Goal: Navigation & Orientation: Find specific page/section

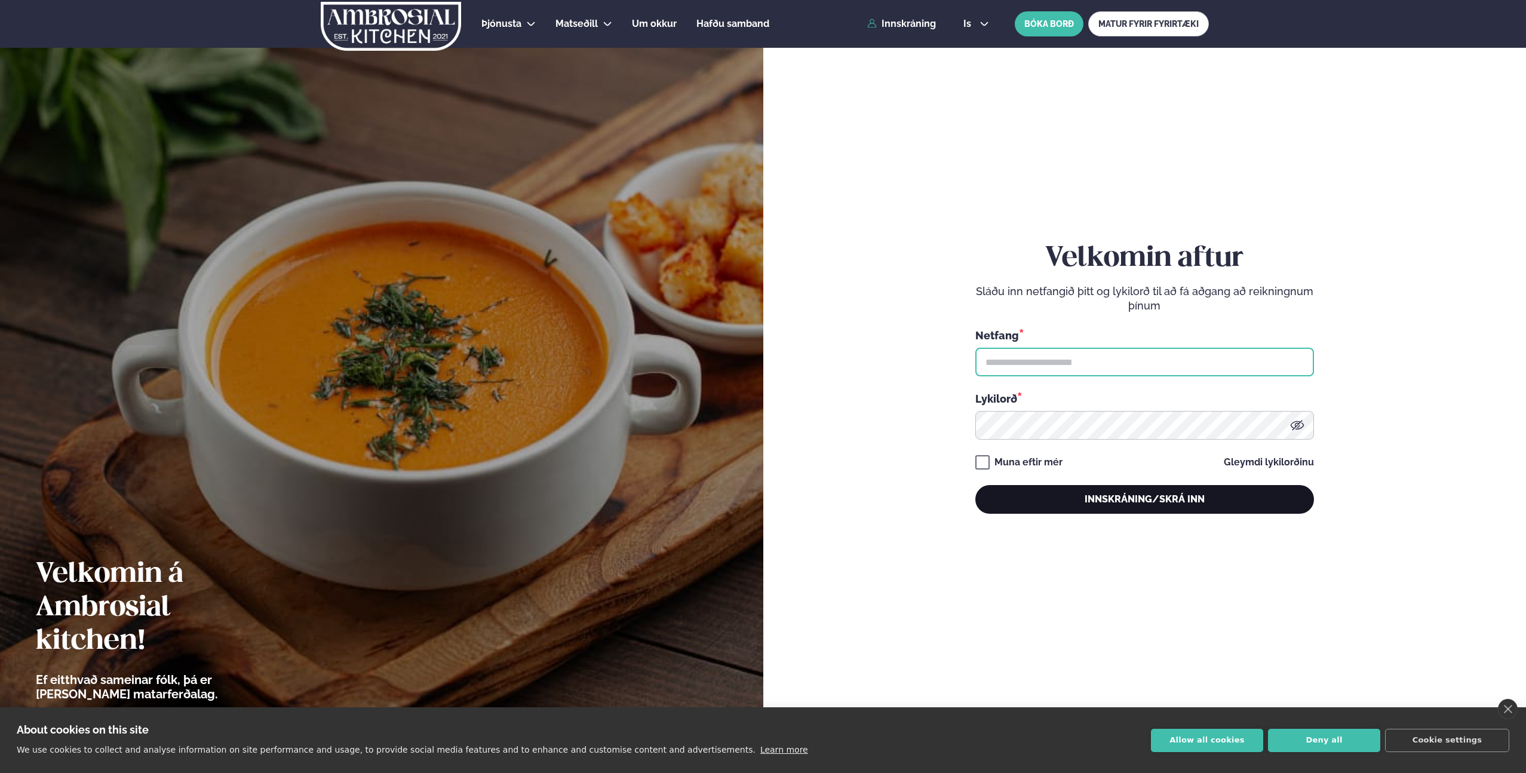
type input "**********"
click at [1175, 496] on button "Innskráning/Skrá inn" at bounding box center [1144, 499] width 339 height 29
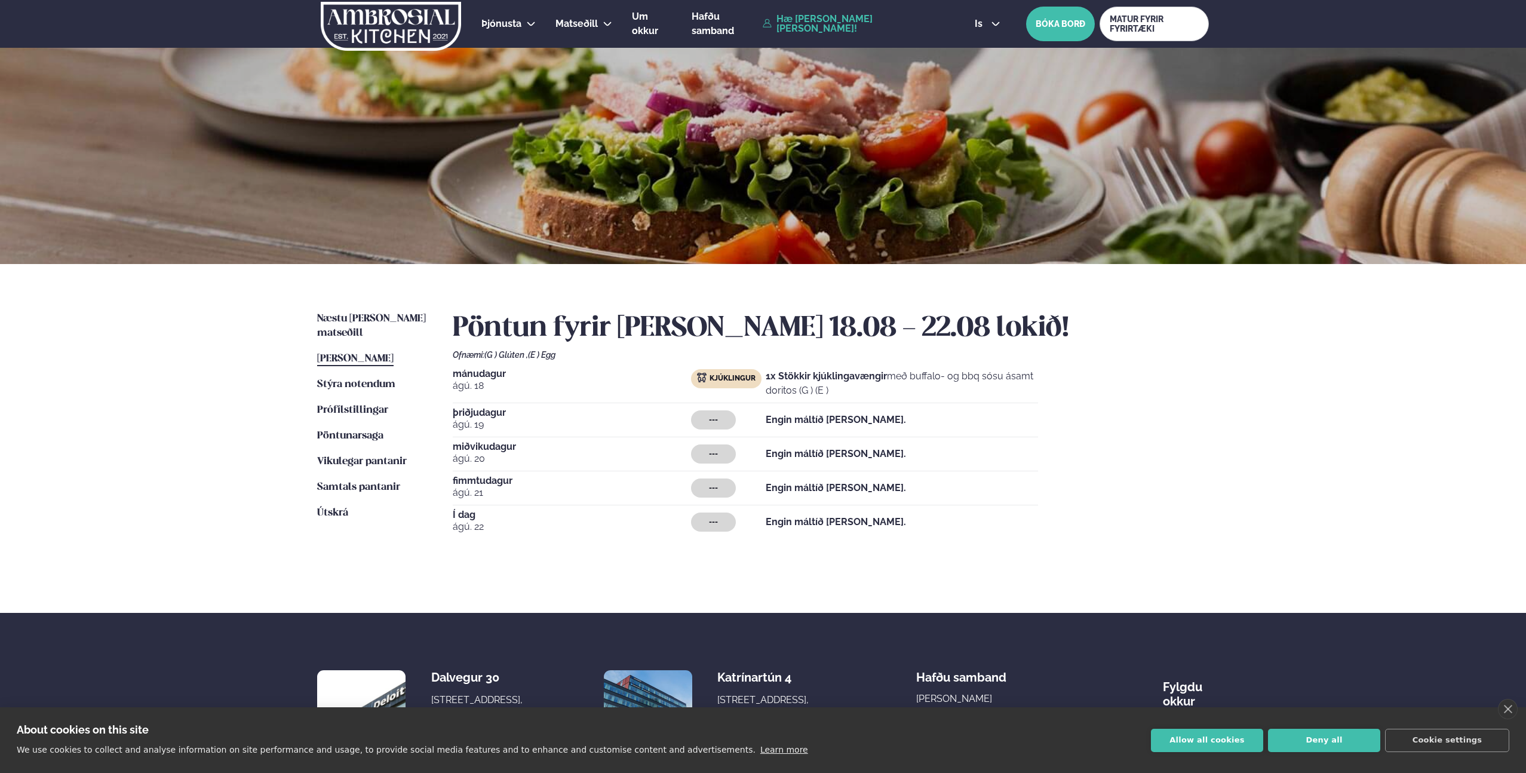
click at [375, 353] on span "[PERSON_NAME]" at bounding box center [355, 358] width 76 height 10
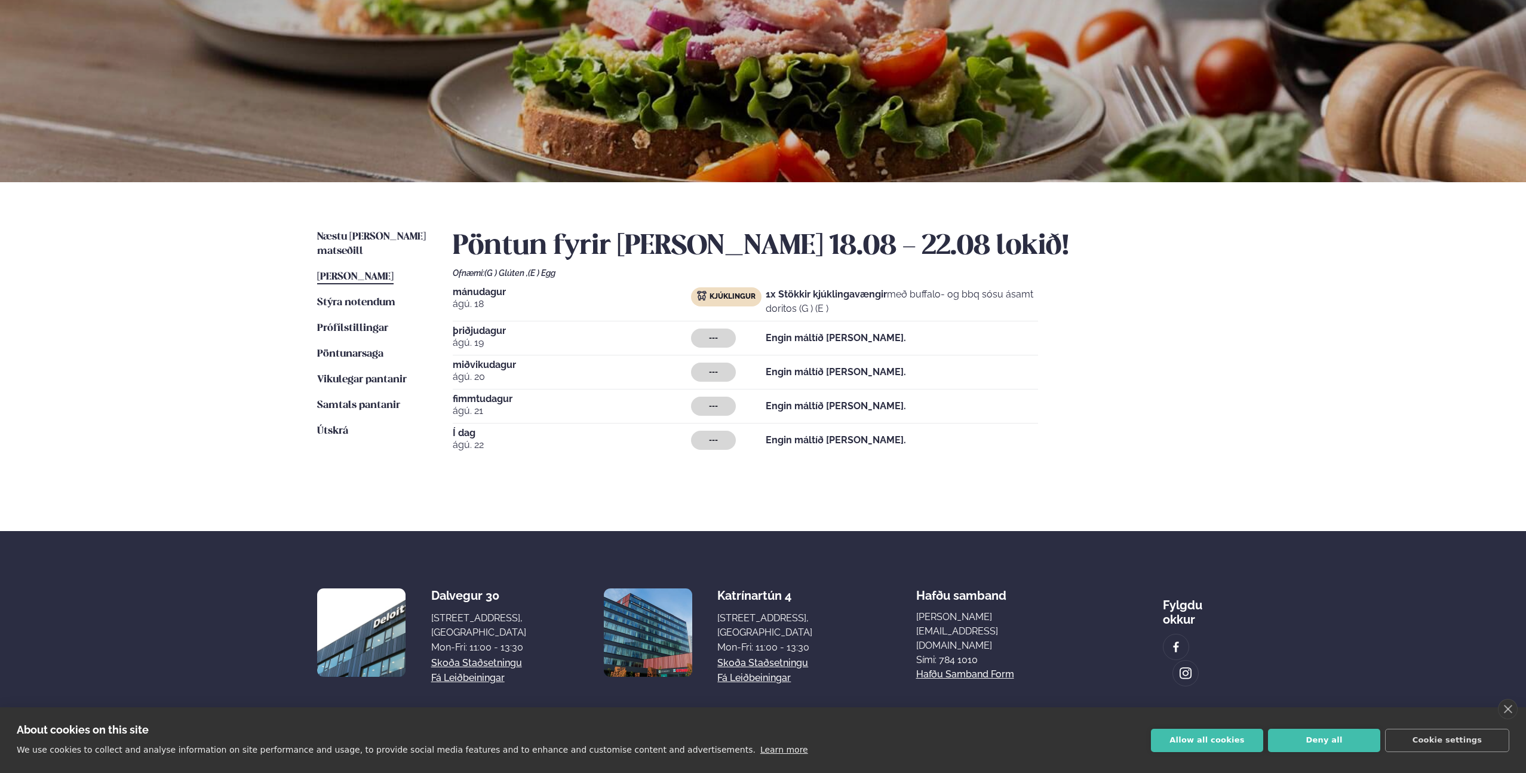
click at [1215, 736] on button "Allow all cookies" at bounding box center [1207, 739] width 112 height 23
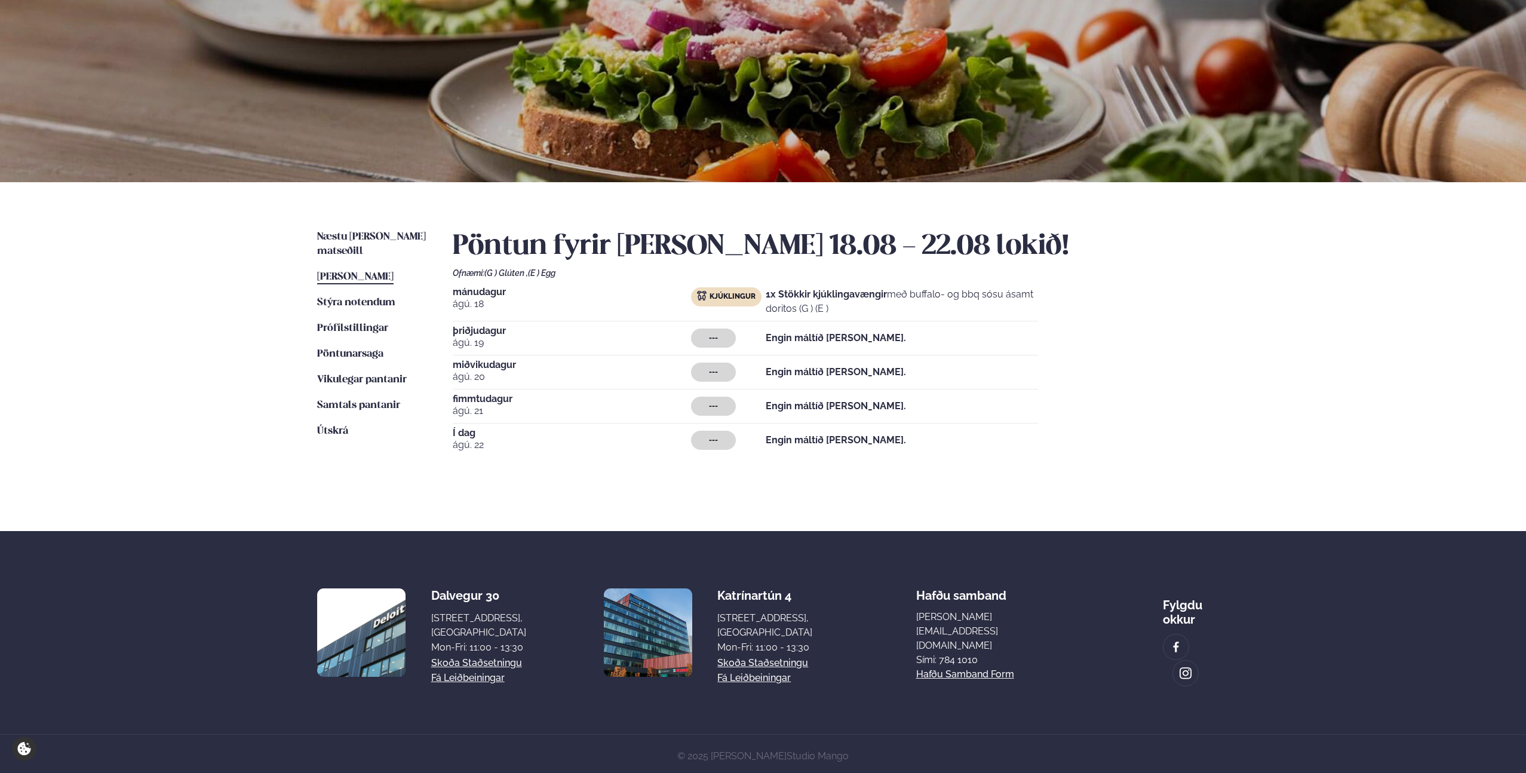
scroll to position [0, 0]
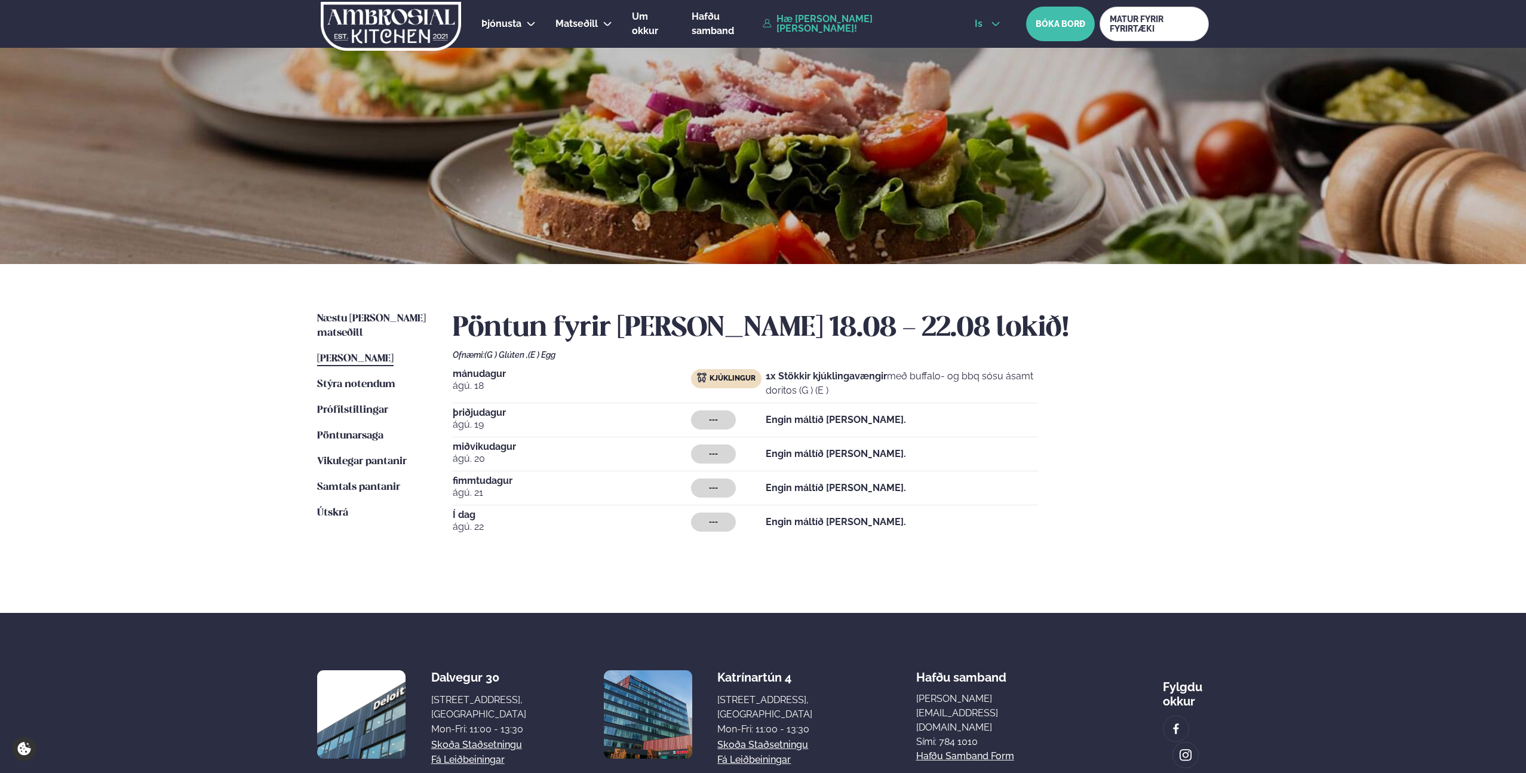
click at [982, 18] on div "is en is BÓKA BORÐ MATUR FYRIR FYRIRTÆKI" at bounding box center [1087, 24] width 244 height 35
click at [977, 25] on button "is" at bounding box center [987, 24] width 45 height 10
click at [975, 45] on link "en" at bounding box center [987, 45] width 45 height 24
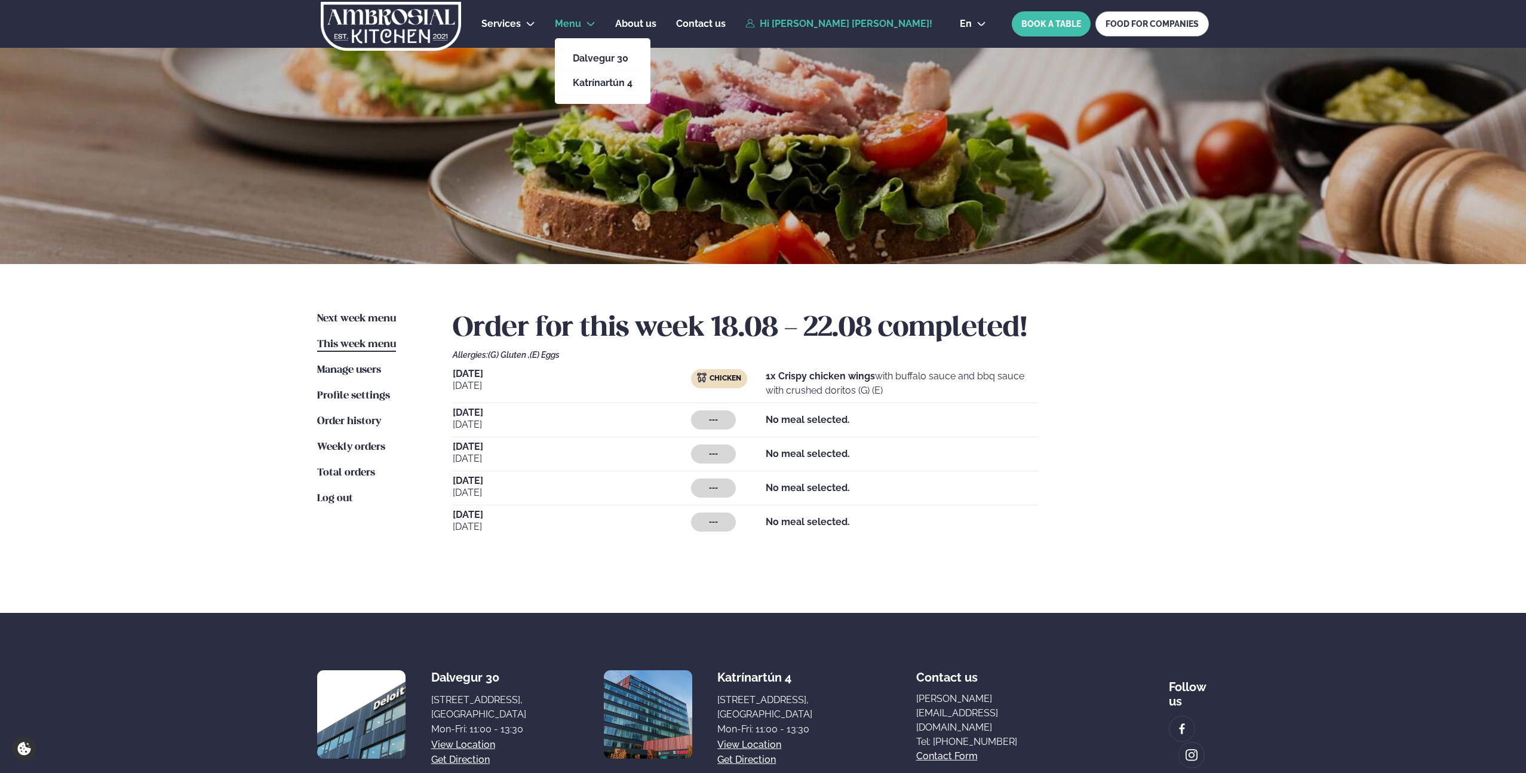
click at [571, 29] on link "Menu" at bounding box center [568, 24] width 26 height 14
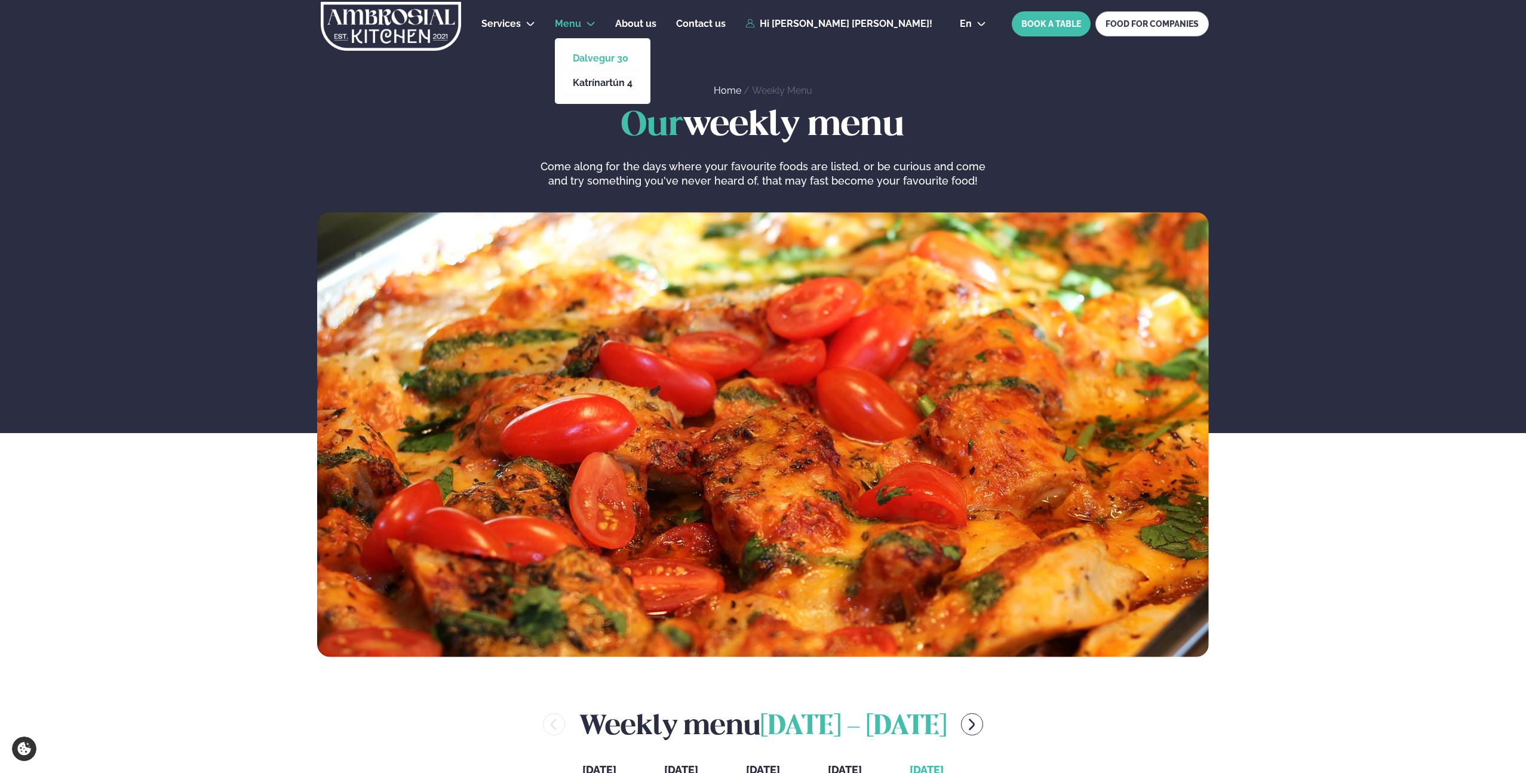
click at [603, 59] on link "Dalvegur 30" at bounding box center [603, 59] width 60 height 10
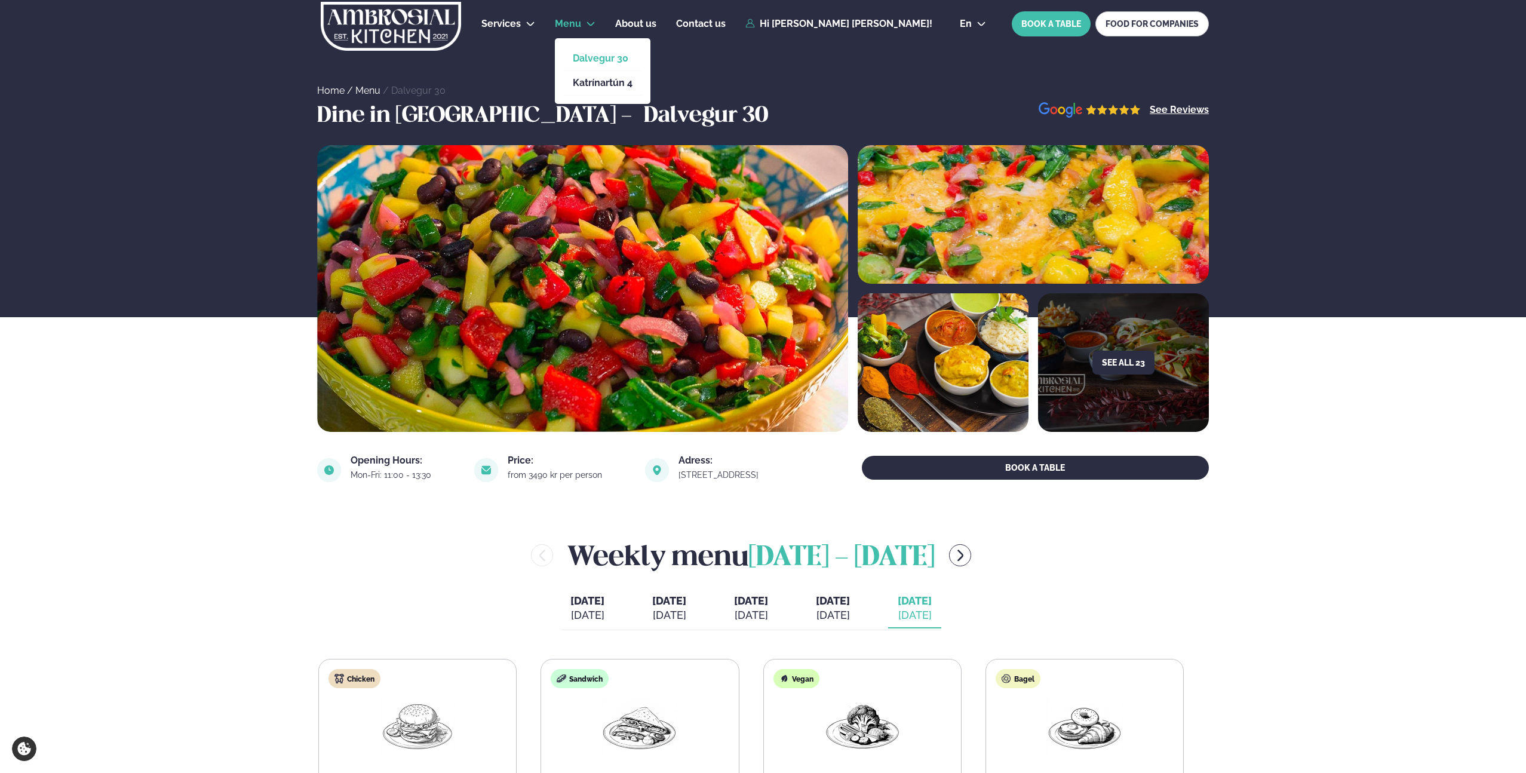
click at [579, 26] on span "Menu" at bounding box center [568, 23] width 26 height 11
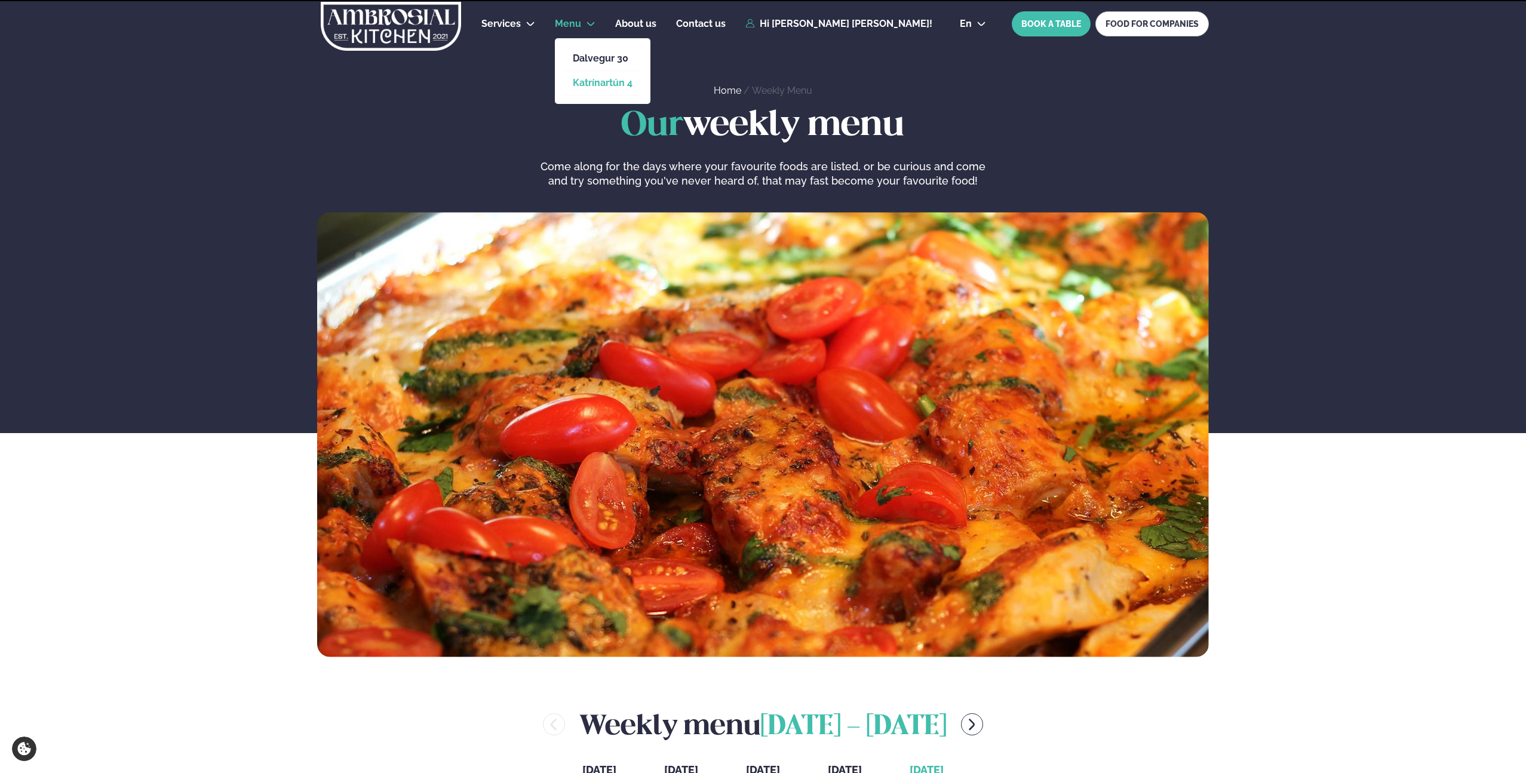
click at [586, 80] on link "Katrínartún 4" at bounding box center [603, 83] width 60 height 10
